Goal: Information Seeking & Learning: Learn about a topic

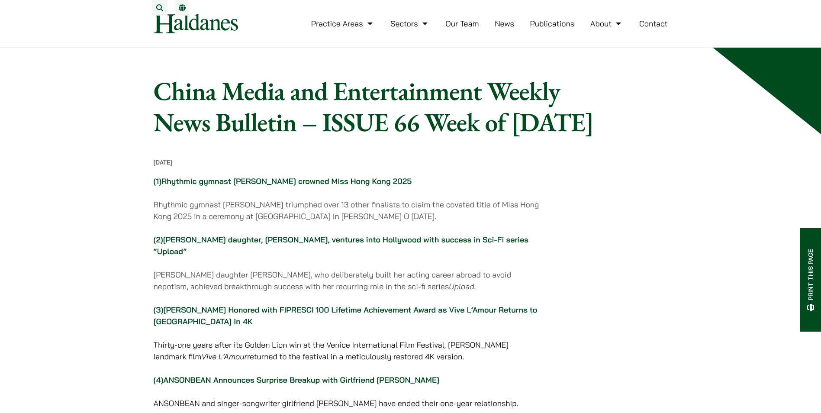
click at [541, 29] on link "Publications" at bounding box center [552, 24] width 45 height 10
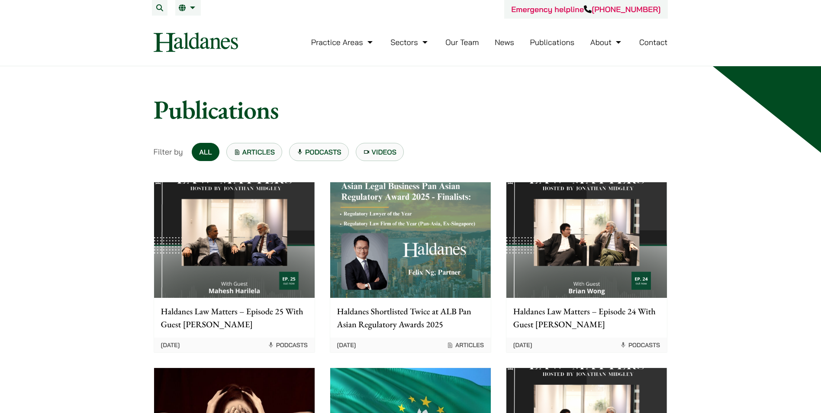
click at [216, 52] on img at bounding box center [196, 41] width 84 height 19
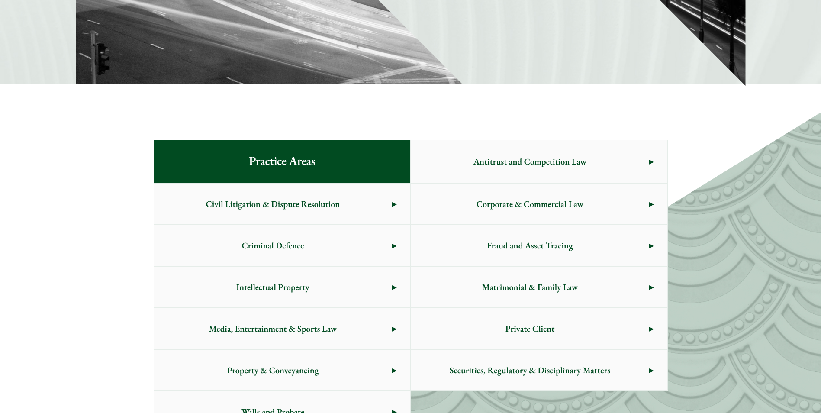
scroll to position [390, 0]
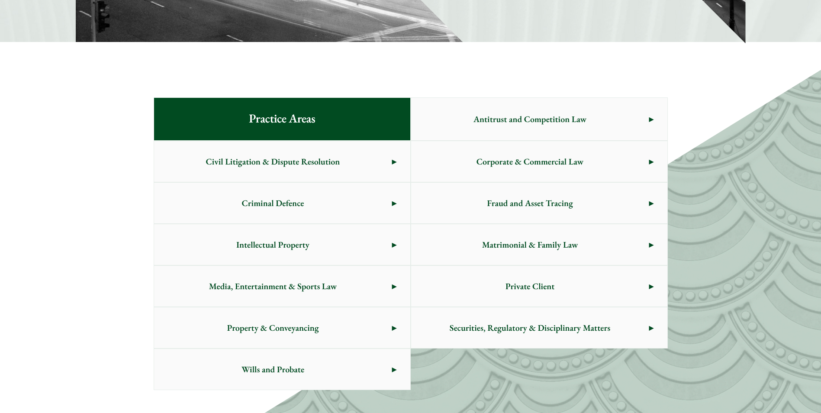
click at [398, 155] on link "Civil Litigation & Dispute Resolution" at bounding box center [282, 161] width 256 height 41
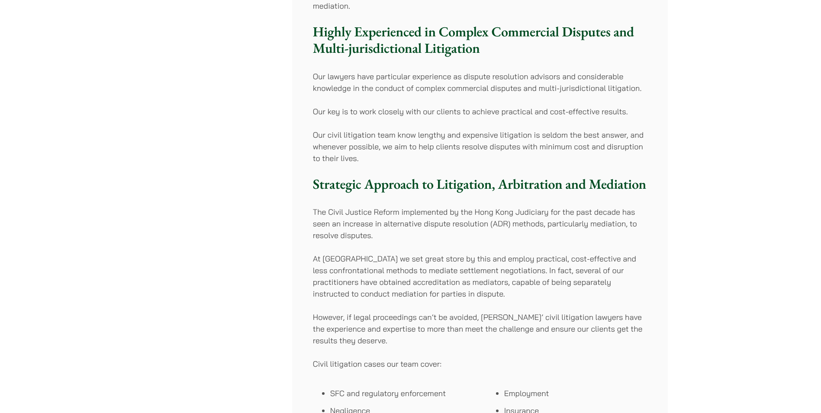
scroll to position [216, 0]
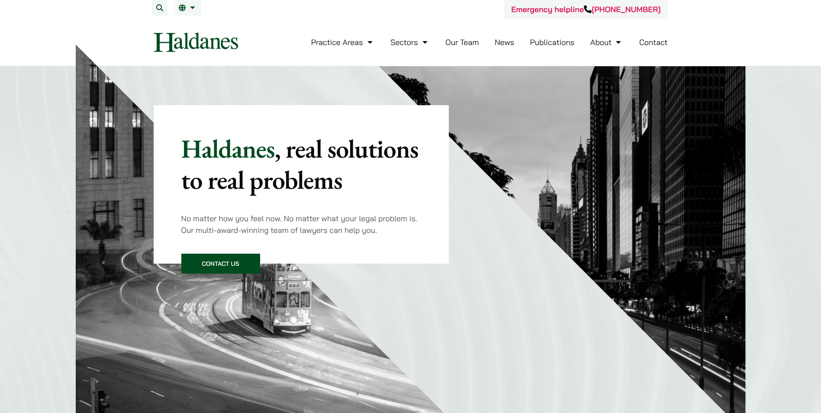
click at [461, 42] on link "Our Team" at bounding box center [461, 42] width 33 height 10
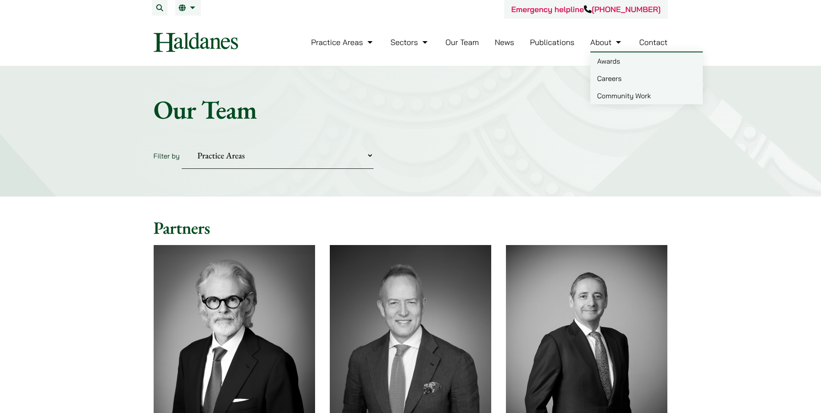
click at [572, 47] on li "Publications" at bounding box center [552, 42] width 45 height 19
click at [567, 45] on link "Publications" at bounding box center [552, 42] width 45 height 10
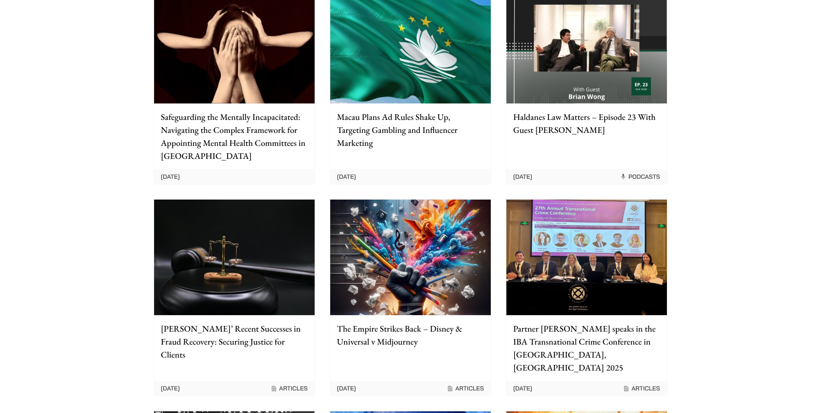
scroll to position [476, 0]
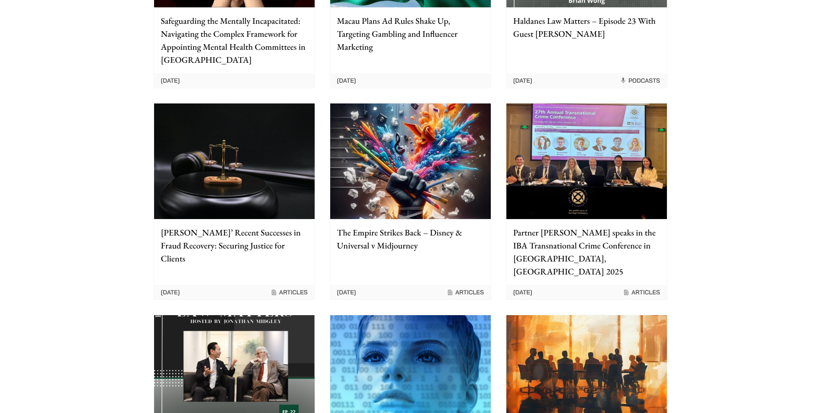
click at [383, 179] on img at bounding box center [410, 161] width 161 height 116
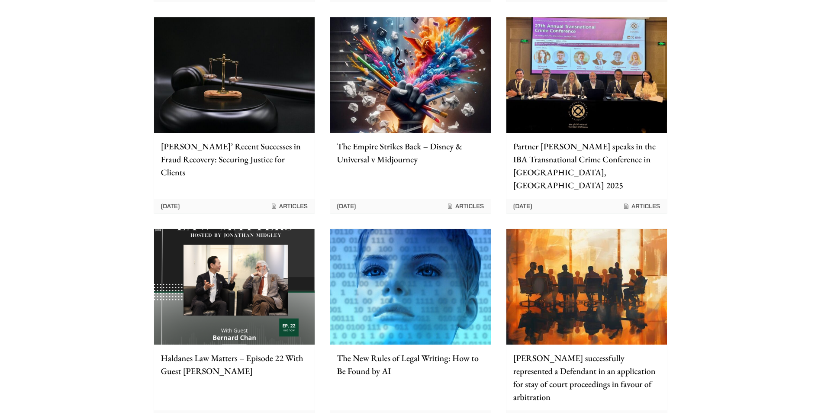
scroll to position [693, 0]
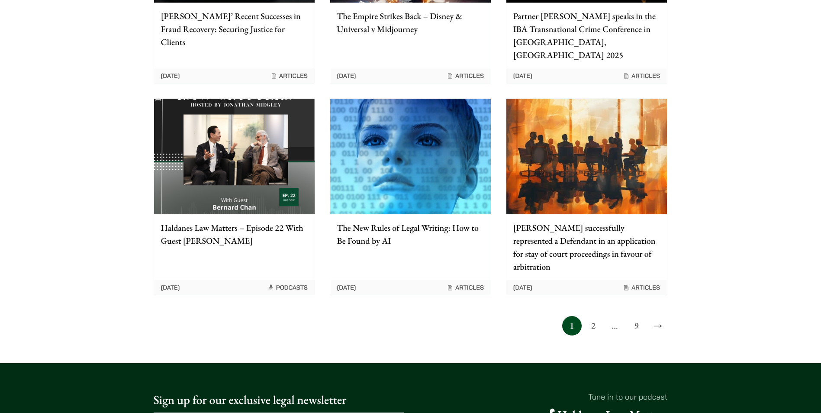
click at [593, 316] on link "2" at bounding box center [593, 325] width 19 height 19
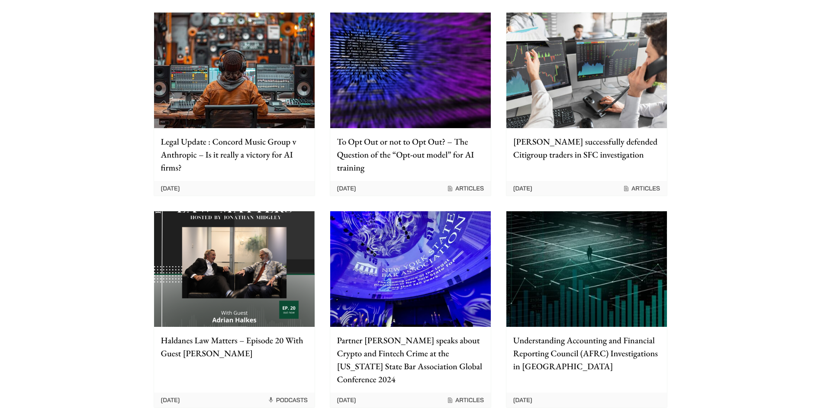
scroll to position [390, 0]
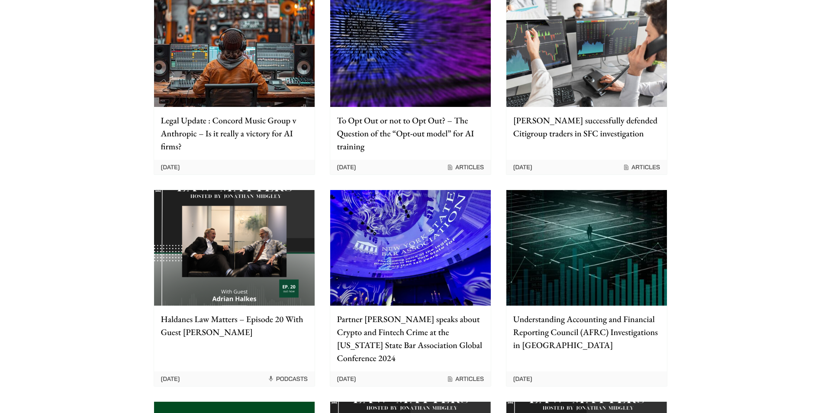
click at [224, 63] on img at bounding box center [234, 49] width 161 height 116
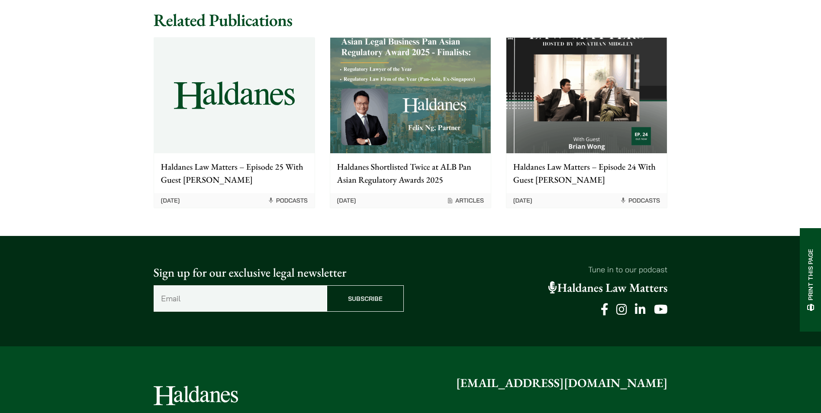
scroll to position [1645, 0]
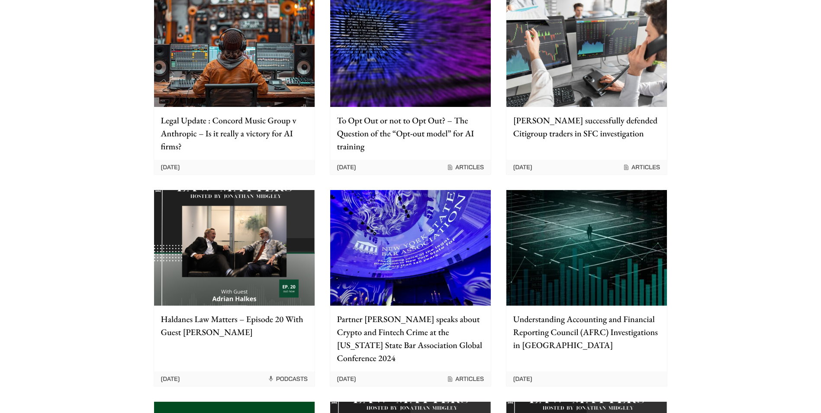
scroll to position [649, 0]
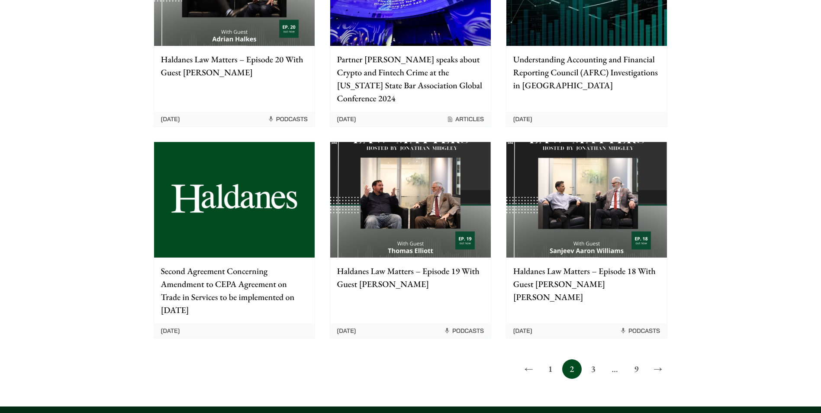
click at [593, 360] on link "3" at bounding box center [593, 368] width 19 height 19
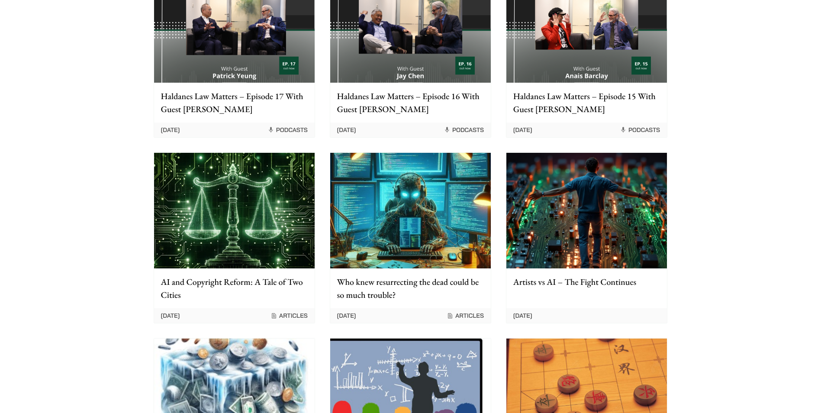
scroll to position [216, 0]
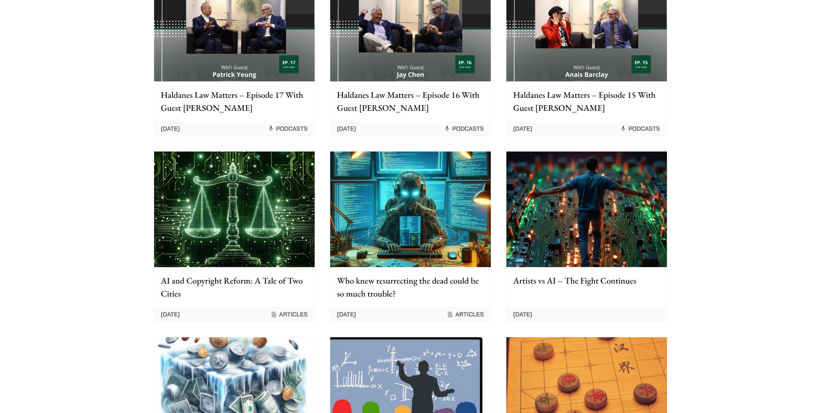
click at [442, 234] on img at bounding box center [410, 210] width 161 height 116
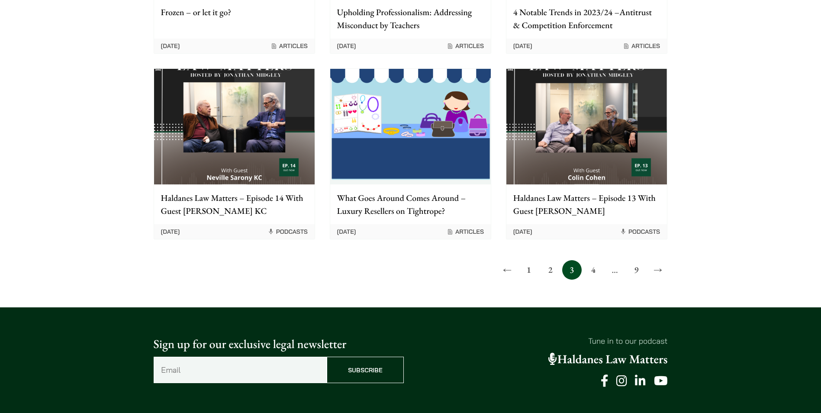
scroll to position [693, 0]
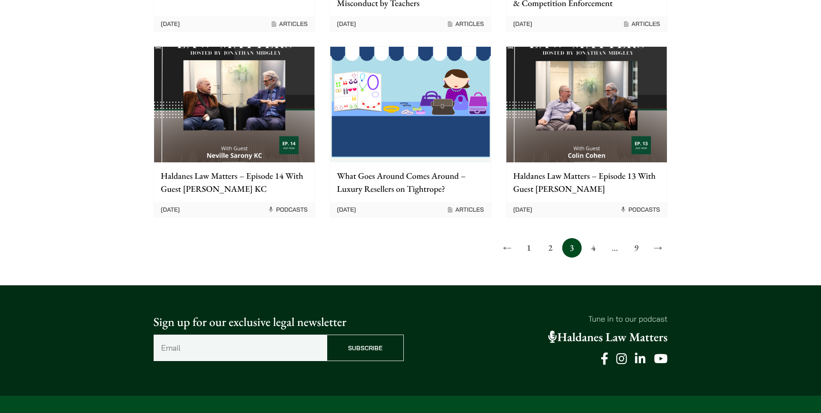
click at [591, 245] on link "4" at bounding box center [593, 247] width 19 height 19
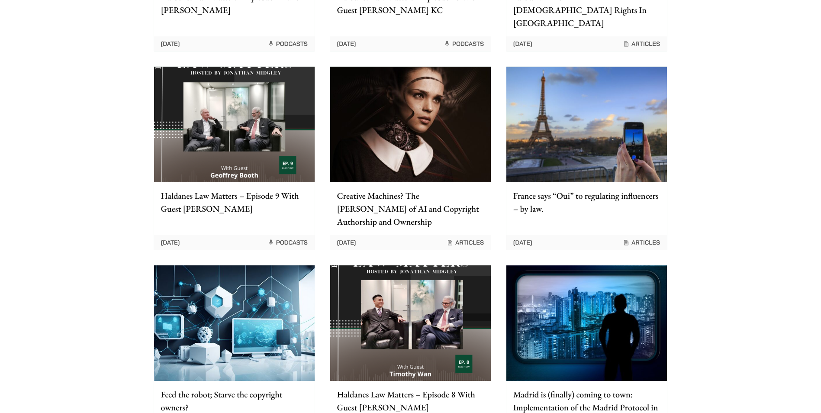
scroll to position [503, 0]
